Goal: Task Accomplishment & Management: Manage account settings

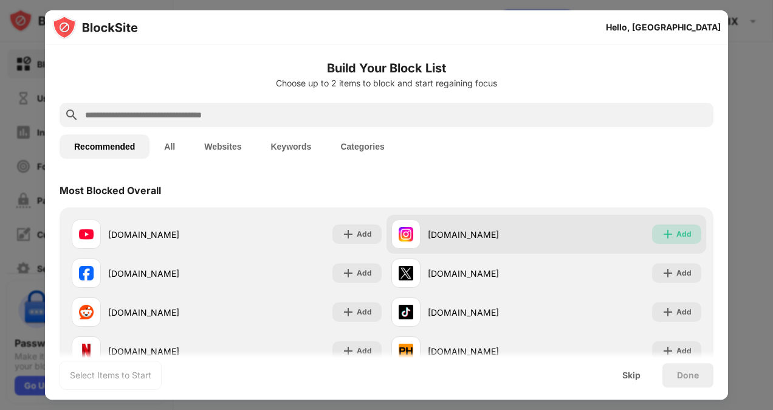
click at [662, 228] on img at bounding box center [668, 234] width 12 height 12
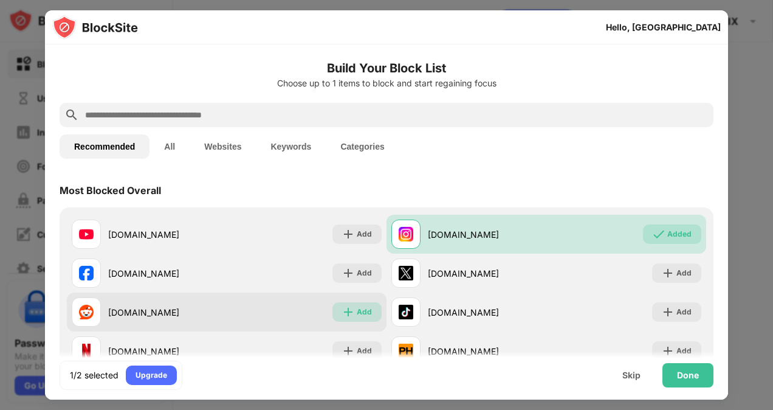
click at [348, 313] on img at bounding box center [348, 312] width 12 height 12
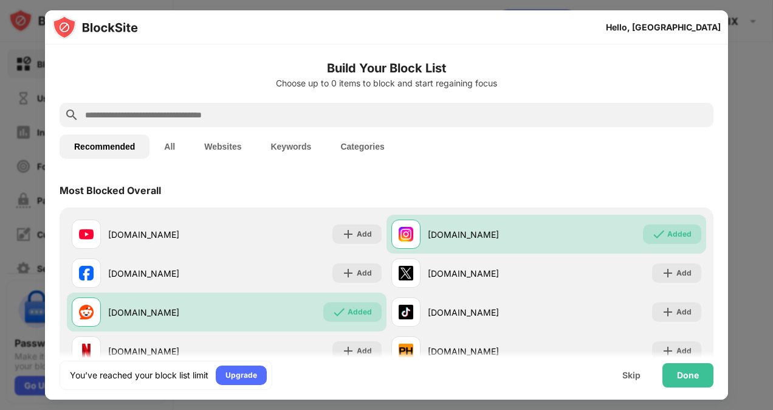
click at [223, 149] on button "Websites" at bounding box center [223, 146] width 66 height 24
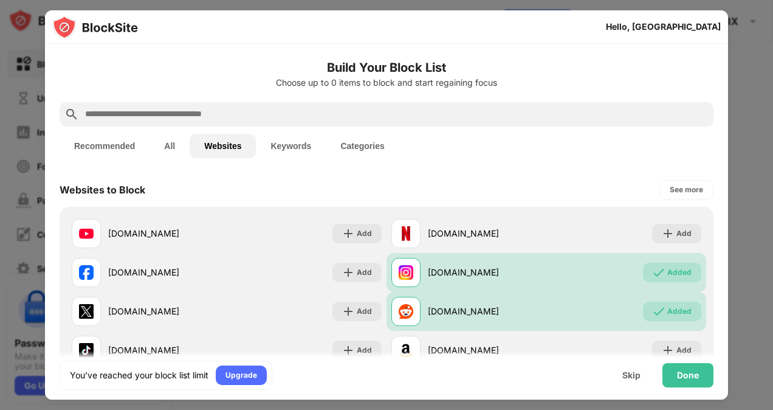
click at [309, 143] on button "Keywords" at bounding box center [291, 146] width 70 height 24
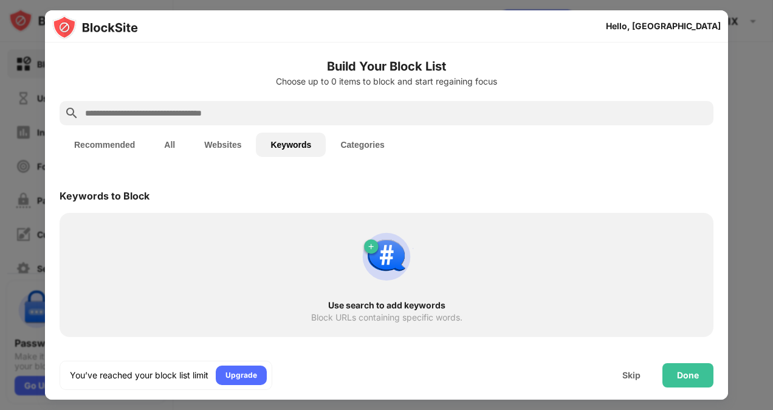
click at [360, 144] on button "Categories" at bounding box center [362, 144] width 73 height 24
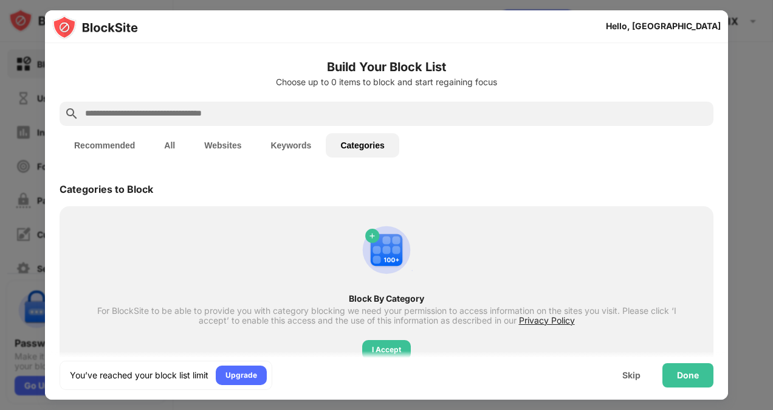
scroll to position [37, 0]
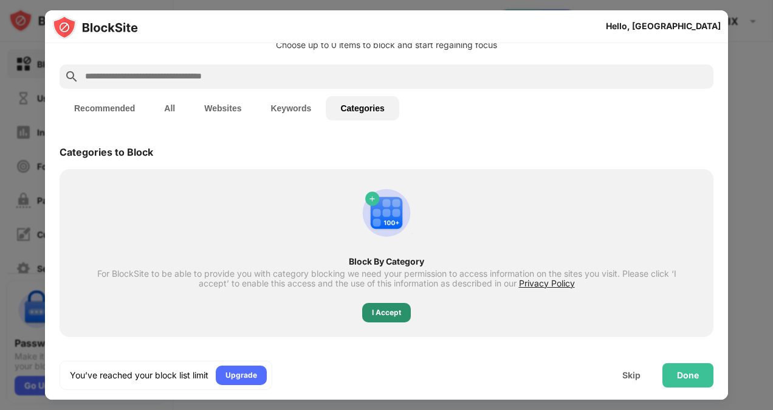
click at [372, 311] on div "I Accept" at bounding box center [386, 312] width 29 height 12
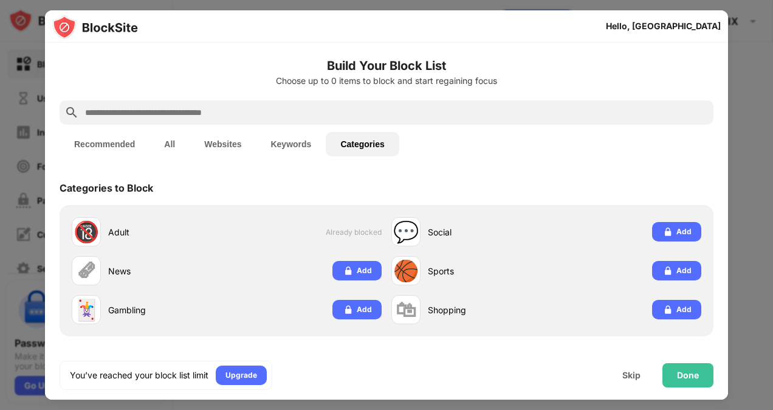
click at [747, 167] on div at bounding box center [386, 205] width 773 height 410
click at [703, 369] on div "Done" at bounding box center [687, 375] width 51 height 24
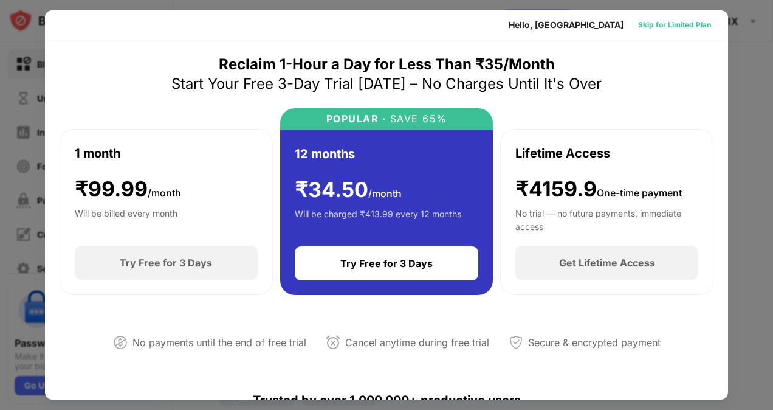
click at [664, 27] on div "Skip for Limited Plan" at bounding box center [674, 25] width 73 height 12
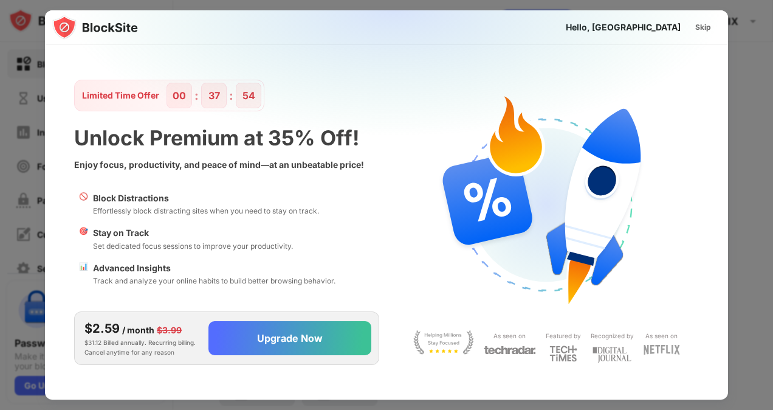
click at [664, 27] on div "Hello, PHOENIX" at bounding box center [623, 27] width 115 height 10
click at [702, 32] on div "Skip" at bounding box center [703, 27] width 16 height 12
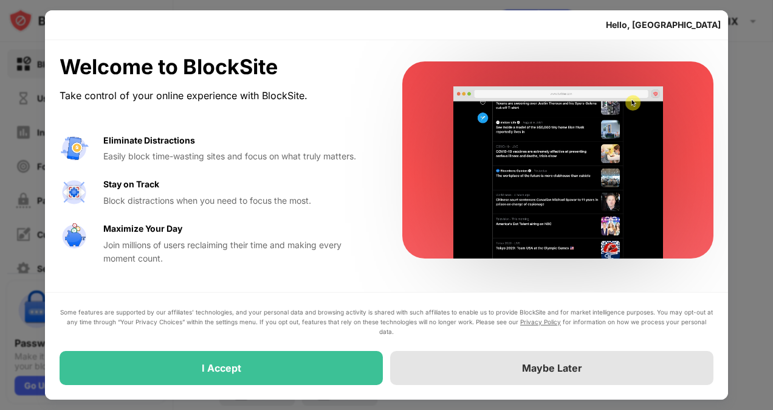
click at [544, 370] on div "Maybe Later" at bounding box center [552, 368] width 60 height 12
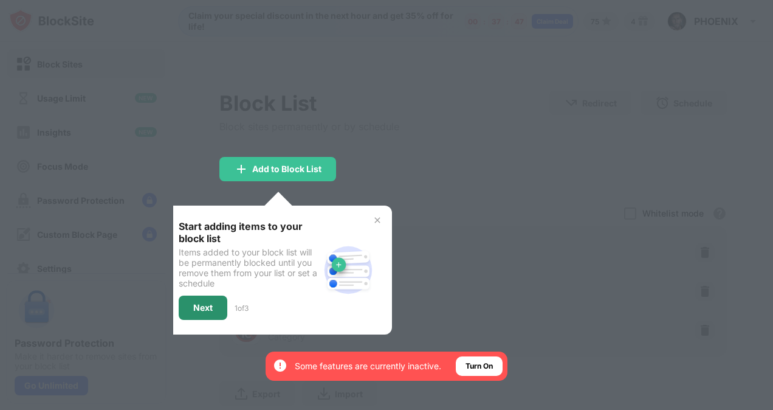
click at [201, 310] on div "Next" at bounding box center [202, 308] width 19 height 10
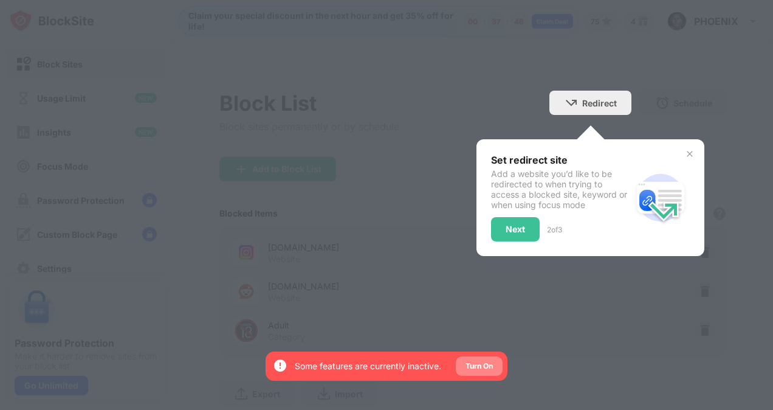
click at [489, 364] on div "Turn On" at bounding box center [478, 366] width 27 height 12
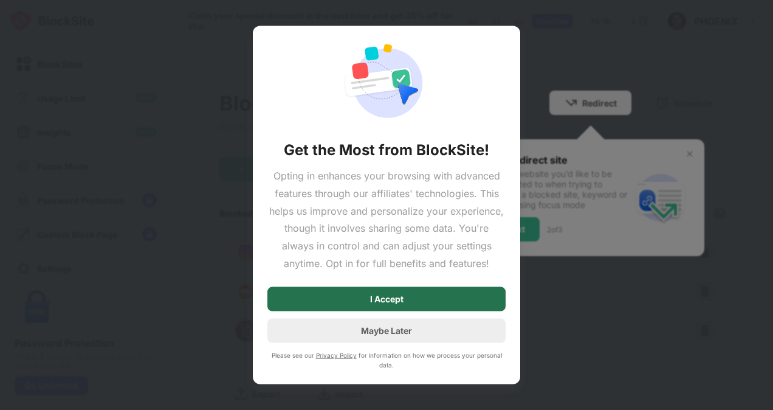
click at [439, 295] on div "I Accept" at bounding box center [386, 298] width 238 height 24
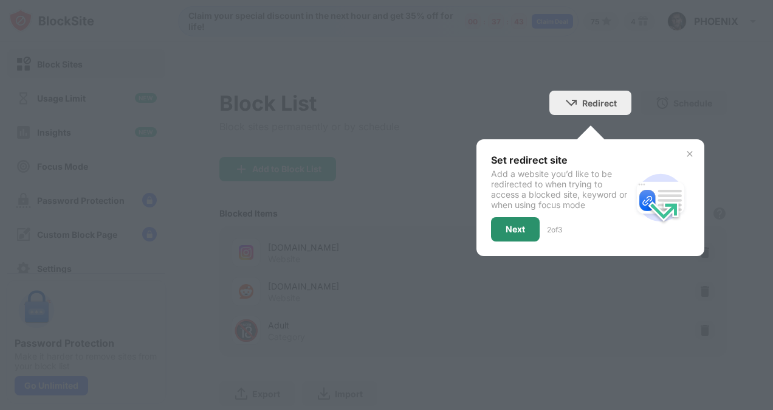
click at [511, 229] on div "Next" at bounding box center [515, 229] width 19 height 10
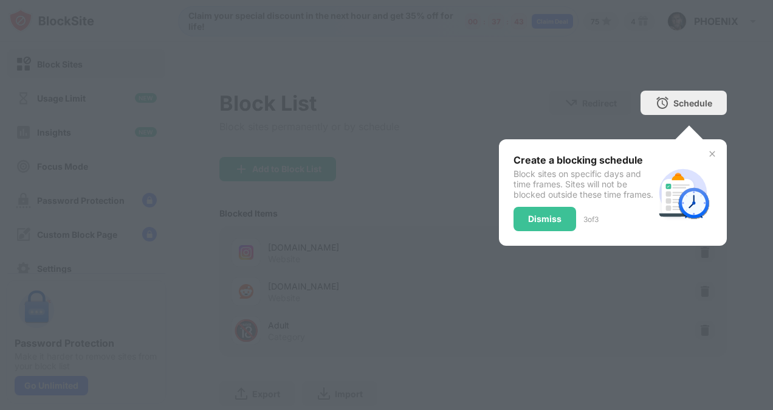
click at [528, 224] on div "Dismiss" at bounding box center [544, 219] width 33 height 10
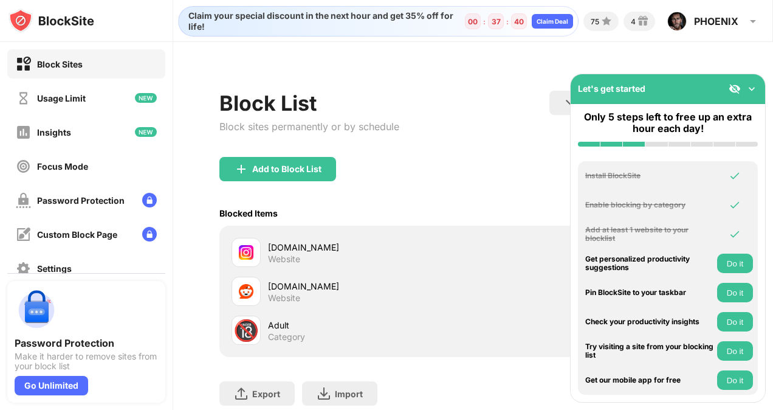
click at [751, 84] on img at bounding box center [752, 89] width 12 height 12
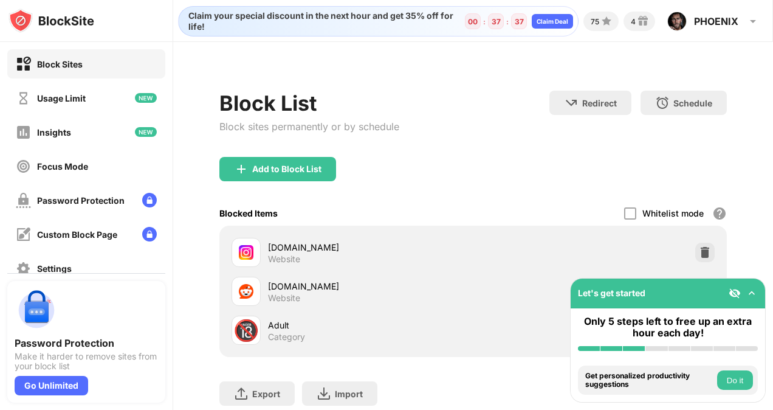
click at [734, 289] on img at bounding box center [735, 293] width 12 height 12
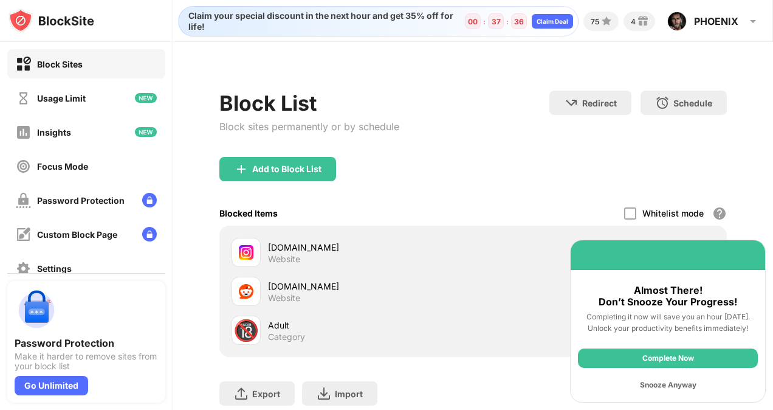
click at [746, 187] on div "Block List Block sites permanently or by schedule Redirect Choose a site to be …" at bounding box center [473, 264] width 600 height 444
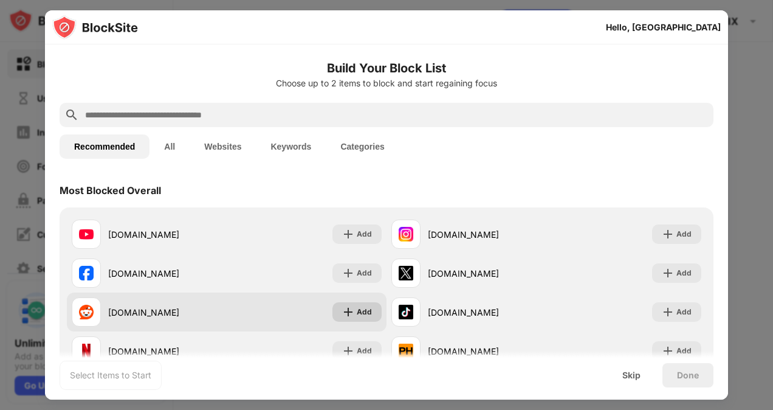
click at [363, 306] on div "Add" at bounding box center [364, 312] width 15 height 12
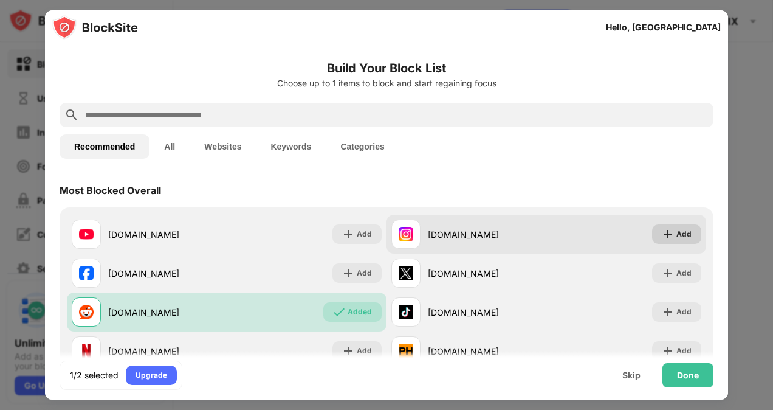
click at [654, 227] on div "Add" at bounding box center [676, 233] width 49 height 19
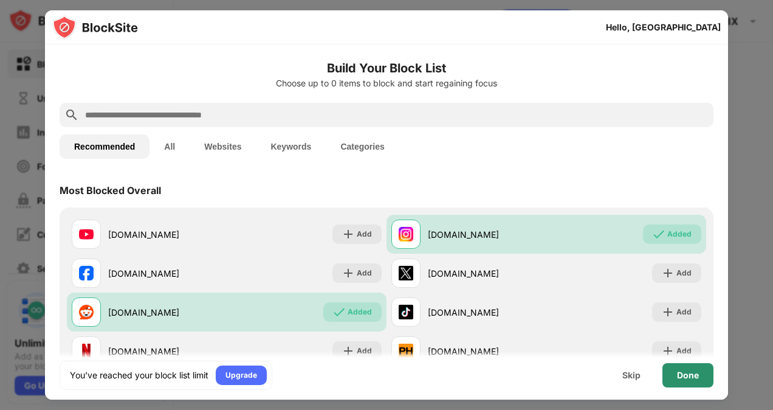
click at [678, 377] on div "Done" at bounding box center [688, 375] width 22 height 10
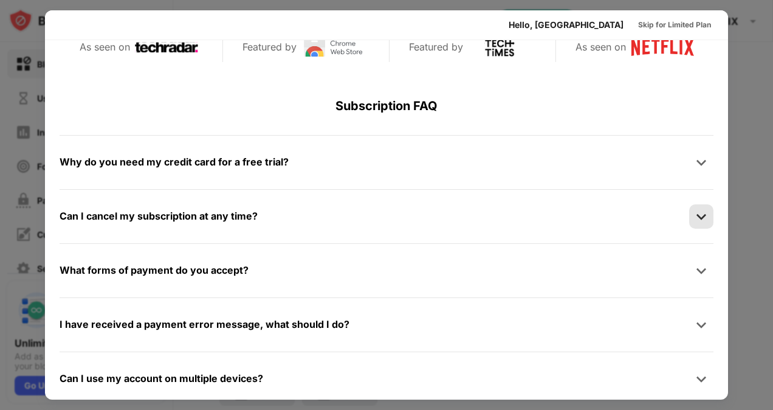
scroll to position [593, 0]
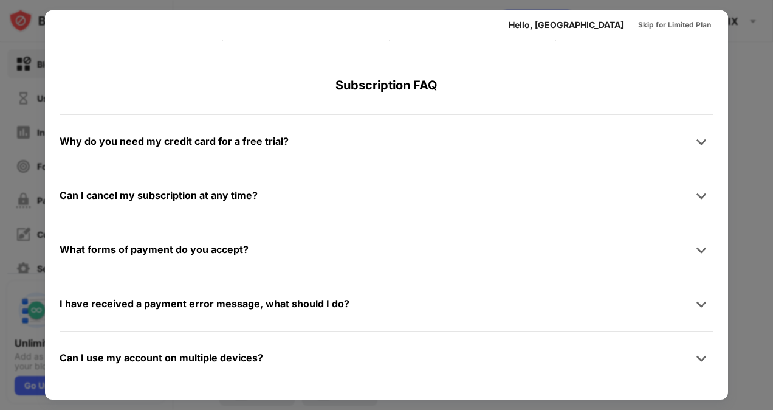
click at [747, 174] on div at bounding box center [386, 205] width 773 height 410
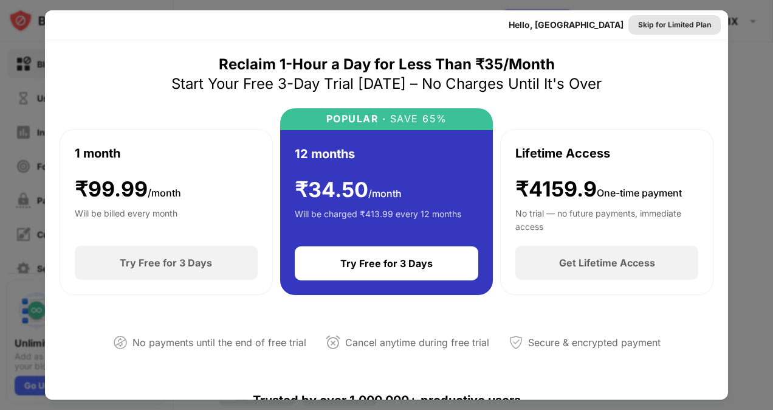
click at [669, 26] on div "Skip for Limited Plan" at bounding box center [674, 25] width 73 height 12
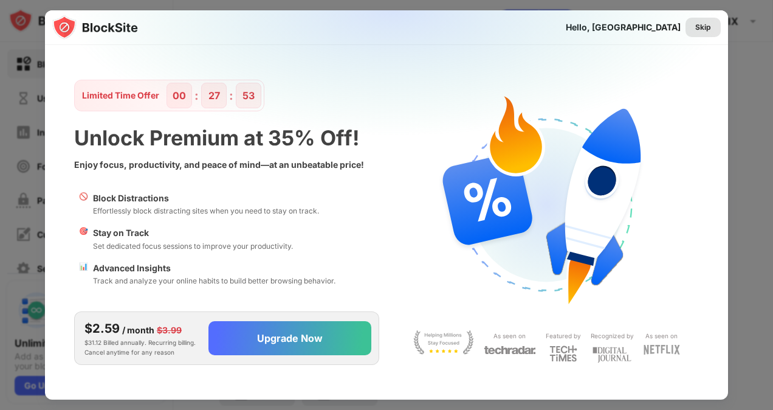
click at [707, 33] on div "Skip" at bounding box center [703, 27] width 16 height 12
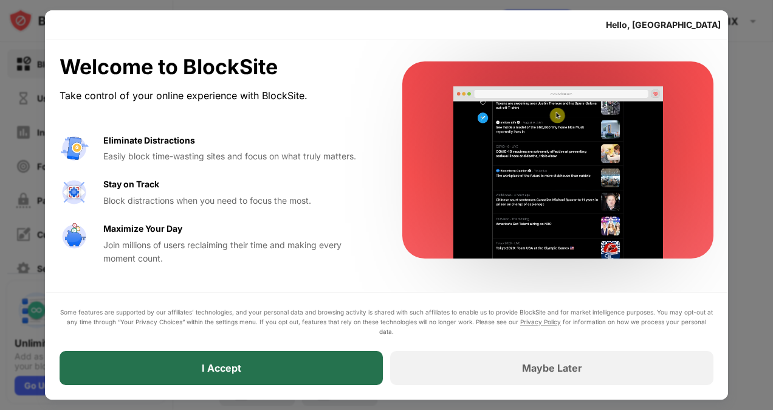
click at [346, 376] on div "I Accept" at bounding box center [221, 368] width 323 height 34
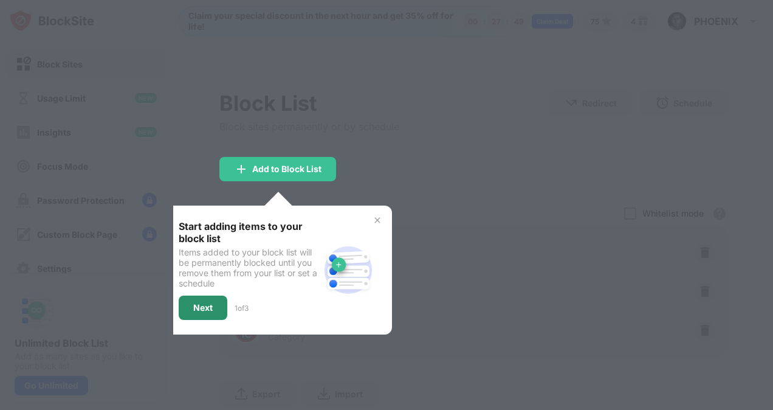
click at [208, 308] on div "Next" at bounding box center [202, 308] width 19 height 10
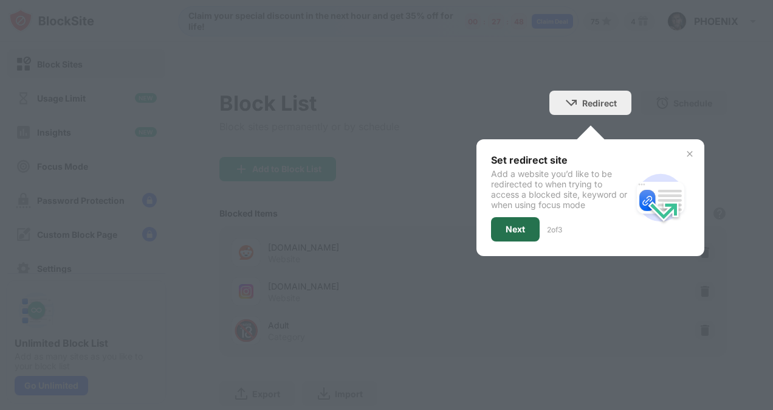
click at [507, 225] on div "Next" at bounding box center [515, 229] width 19 height 10
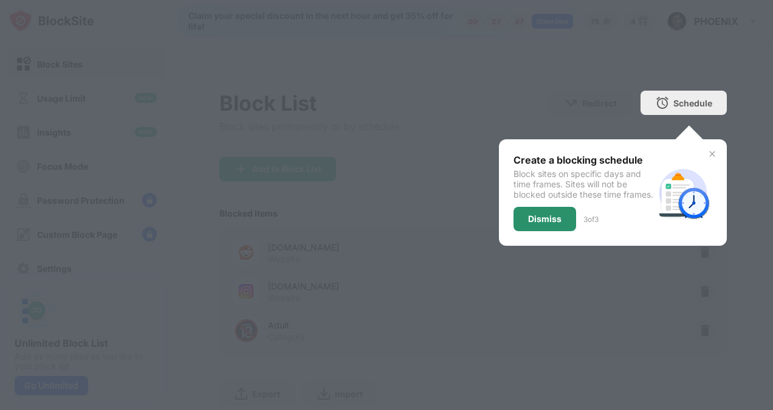
click at [534, 218] on div "Dismiss" at bounding box center [544, 219] width 63 height 24
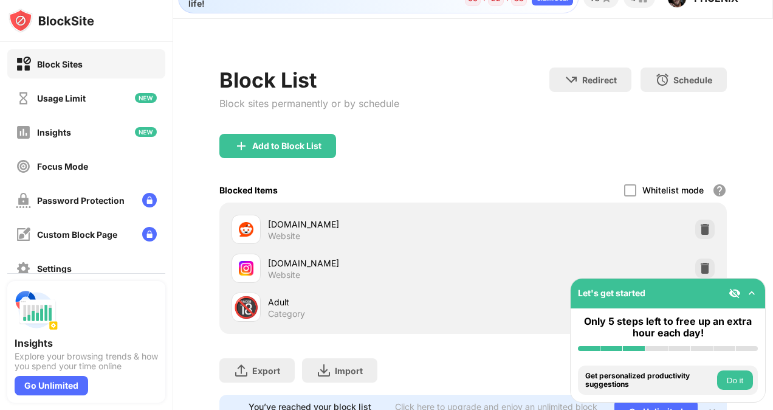
scroll to position [24, 0]
click at [699, 231] on img at bounding box center [705, 228] width 12 height 12
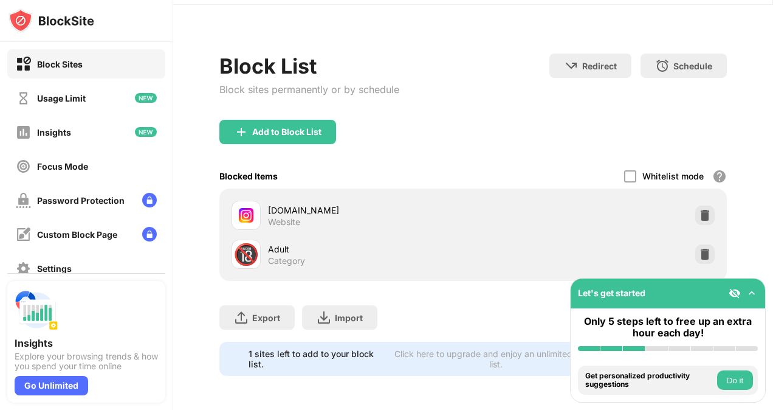
scroll to position [42, 0]
